Goal: Information Seeking & Learning: Find specific fact

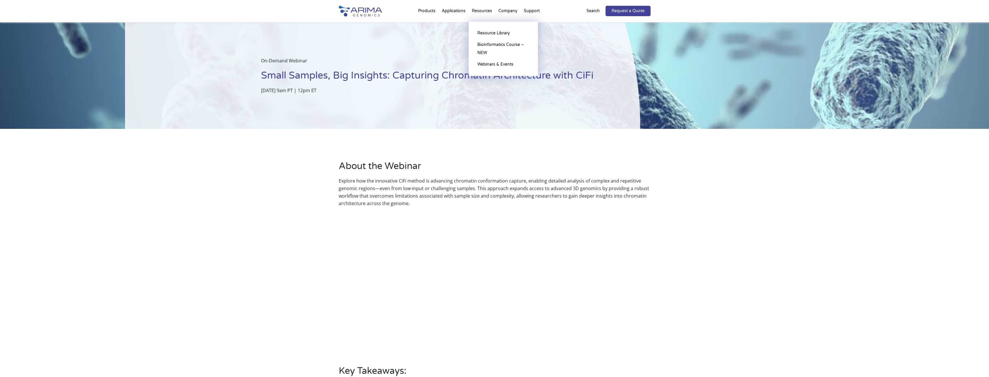
click at [489, 13] on li "Resources Resource Library Documentation Publications Literature Videos Blog Bi…" at bounding box center [482, 12] width 27 height 20
click at [494, 31] on link "Resource Library" at bounding box center [504, 33] width 58 height 12
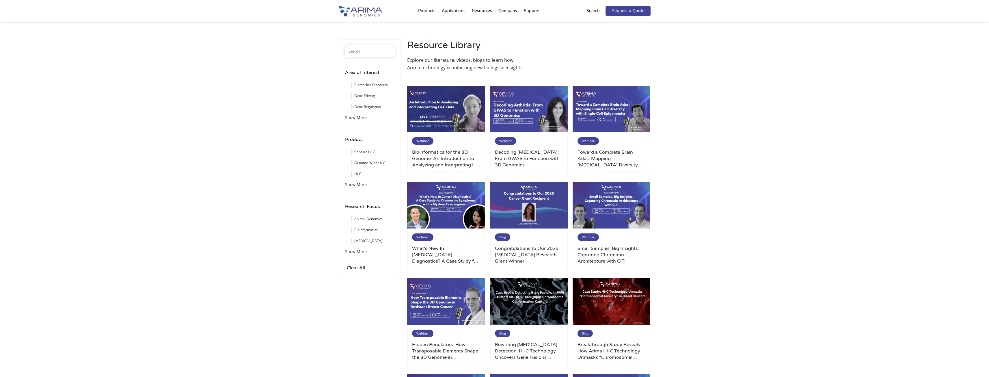
click at [374, 53] on input "text" at bounding box center [370, 51] width 50 height 12
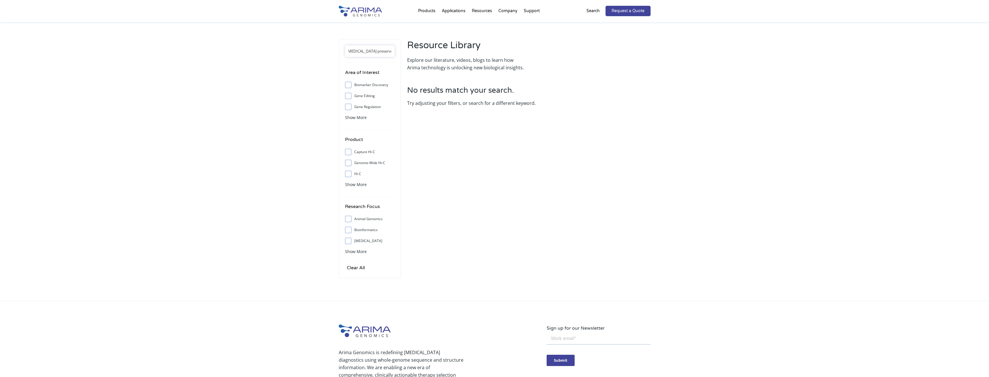
scroll to position [0, 3]
type input "ethanol preserved insects"
